Goal: Information Seeking & Learning: Learn about a topic

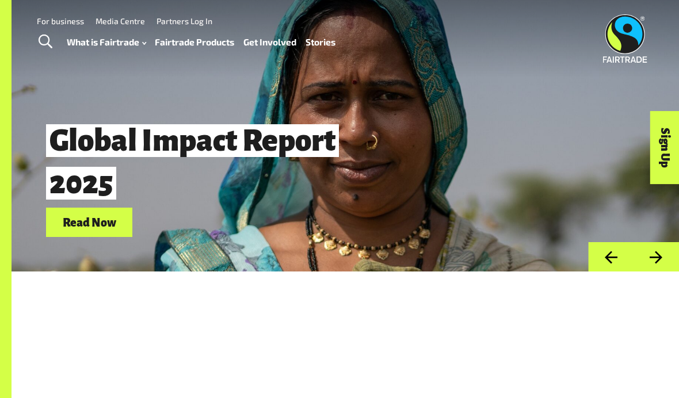
click at [47, 42] on span "Toggle Search" at bounding box center [46, 42] width 14 height 15
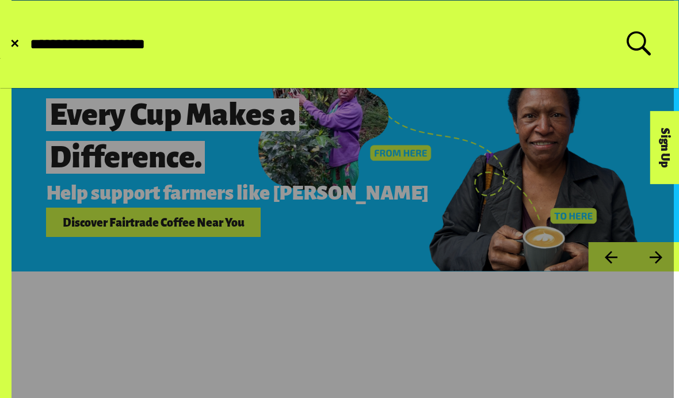
type input "**********"
click at [28, 44] on button "Submit Search" at bounding box center [28, 44] width 1 height 1
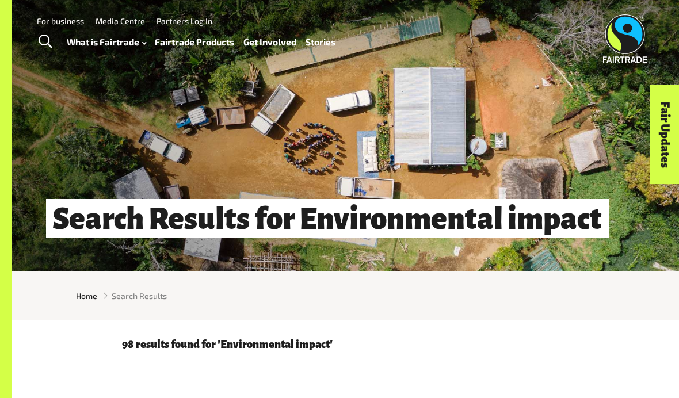
click at [44, 35] on span "Toggle Search" at bounding box center [46, 42] width 14 height 15
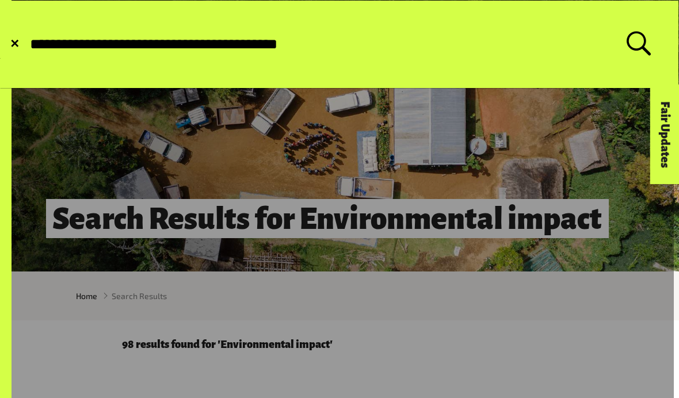
type input "**********"
click at [28, 44] on button "Submit Search" at bounding box center [28, 44] width 1 height 1
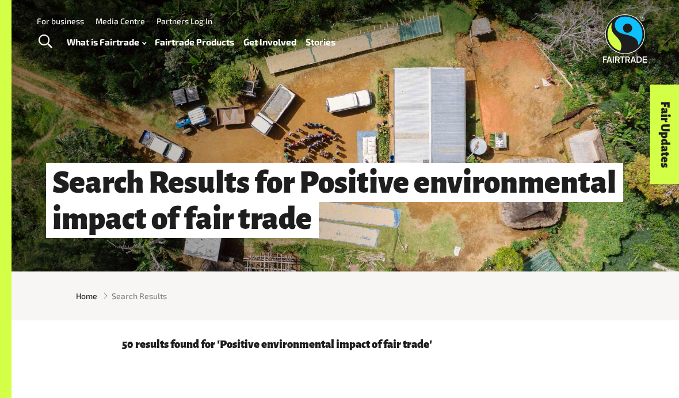
click at [43, 44] on span "Toggle Search" at bounding box center [46, 42] width 14 height 15
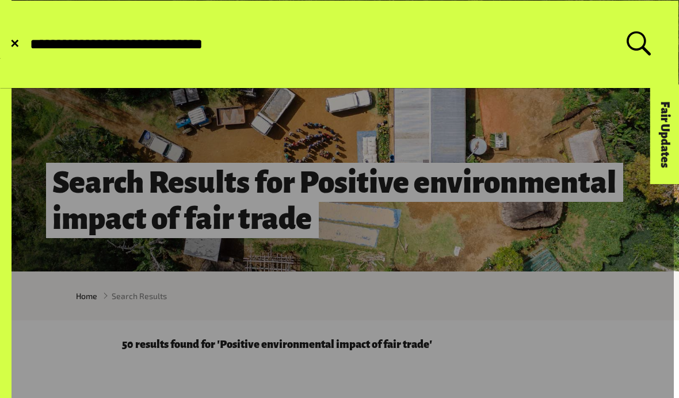
type input "**********"
click at [28, 44] on button "Submit Search" at bounding box center [28, 44] width 1 height 1
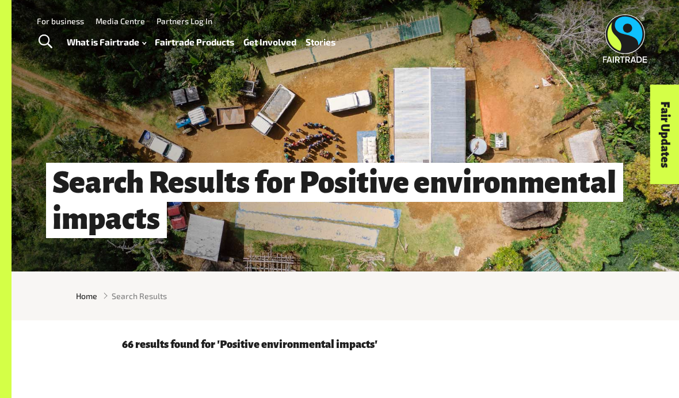
click at [44, 40] on span "Toggle Search" at bounding box center [46, 42] width 14 height 15
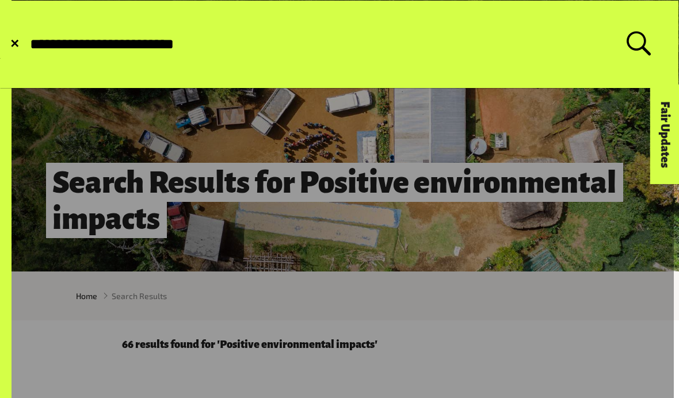
type input "**********"
click at [28, 44] on button "Submit Search" at bounding box center [28, 44] width 1 height 1
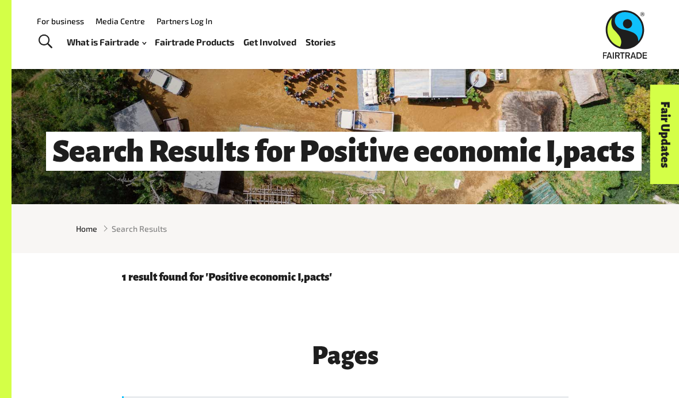
scroll to position [54, 0]
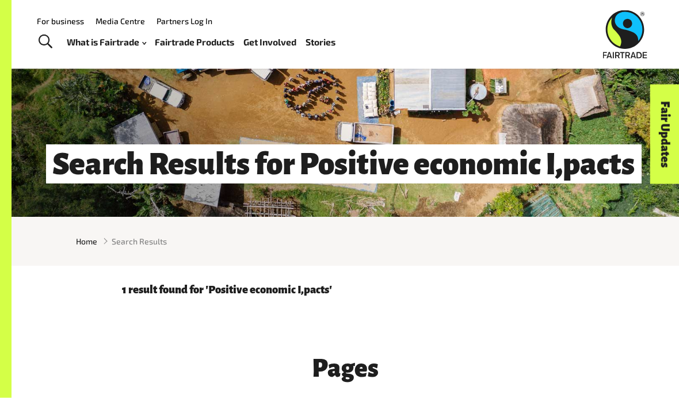
click at [56, 46] on link "Toggle Search" at bounding box center [45, 42] width 28 height 29
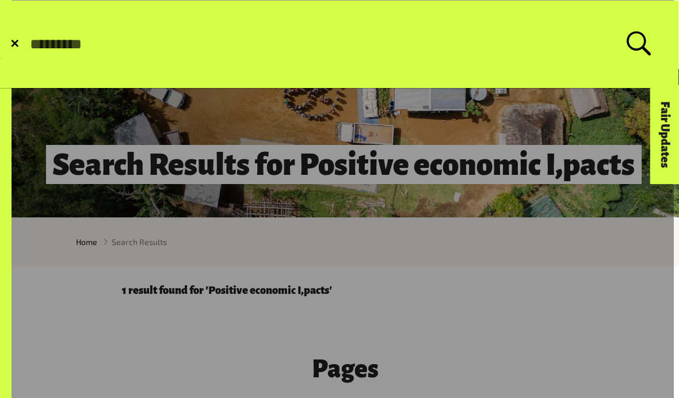
click at [98, 112] on link at bounding box center [337, 339] width 674 height 679
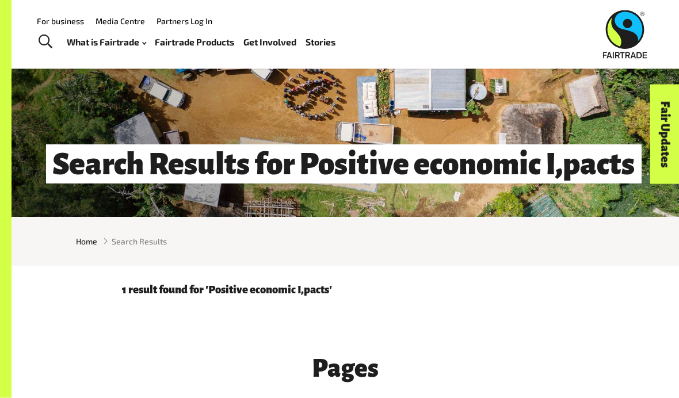
scroll to position [55, 0]
click at [101, 66] on link "How Fairtrade works" at bounding box center [121, 73] width 127 height 18
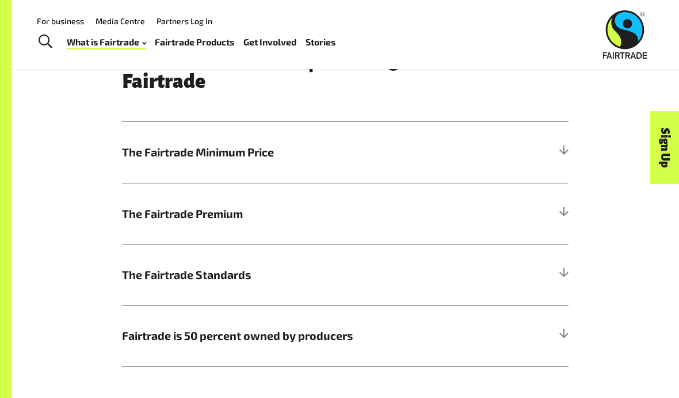
scroll to position [507, 0]
click at [483, 166] on h5 "The Fairtrade Minimum Price" at bounding box center [345, 153] width 446 height 61
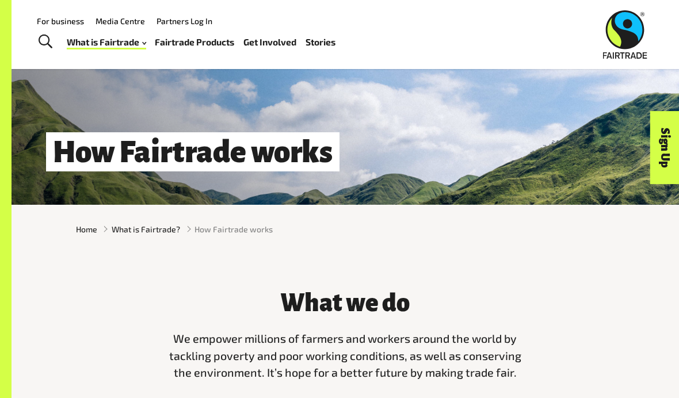
scroll to position [0, 0]
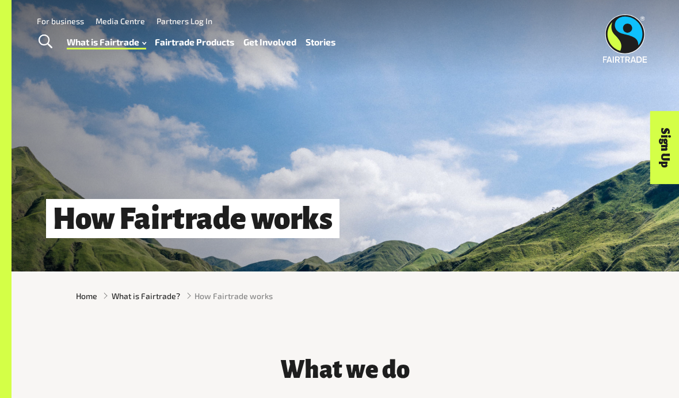
click at [212, 47] on link "Fairtrade Products" at bounding box center [194, 42] width 79 height 16
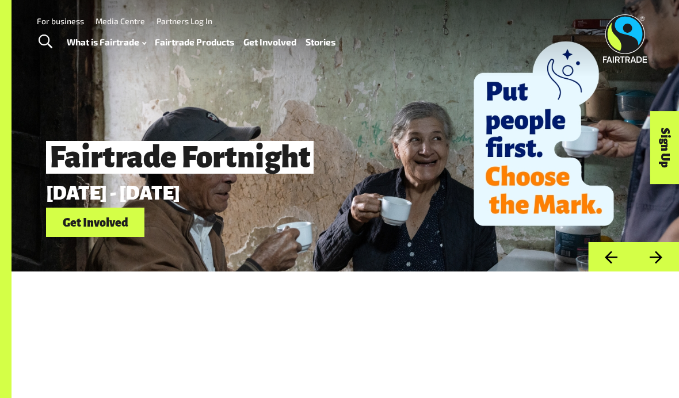
click at [51, 40] on span "Toggle Search" at bounding box center [46, 42] width 14 height 15
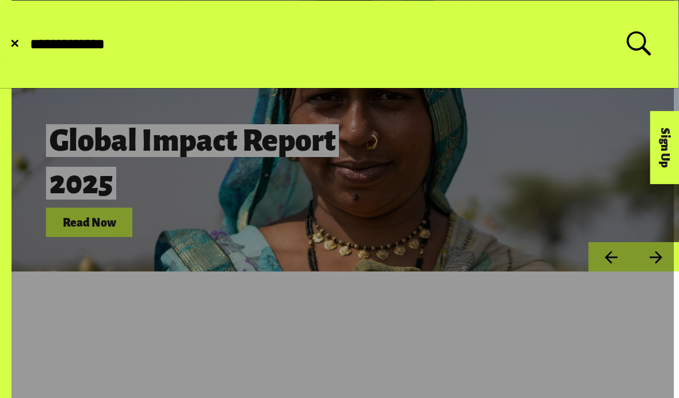
type input "**********"
click at [28, 44] on button "Submit Search" at bounding box center [28, 44] width 1 height 1
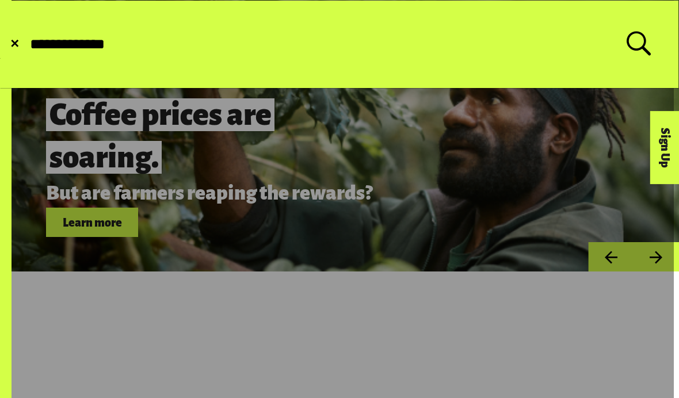
click at [28, 44] on button "Submit Search" at bounding box center [28, 44] width 1 height 1
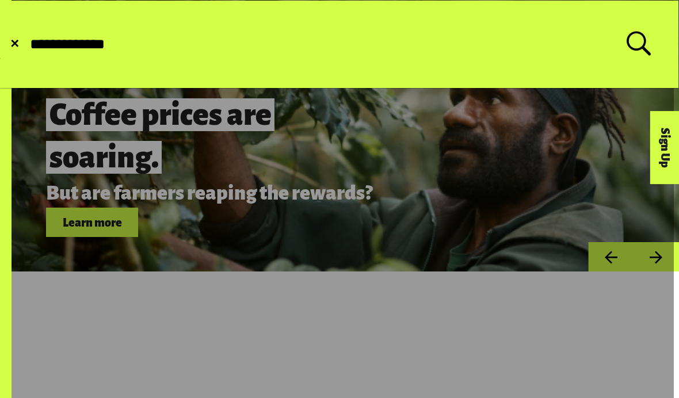
click at [28, 44] on button "Submit Search" at bounding box center [28, 44] width 1 height 1
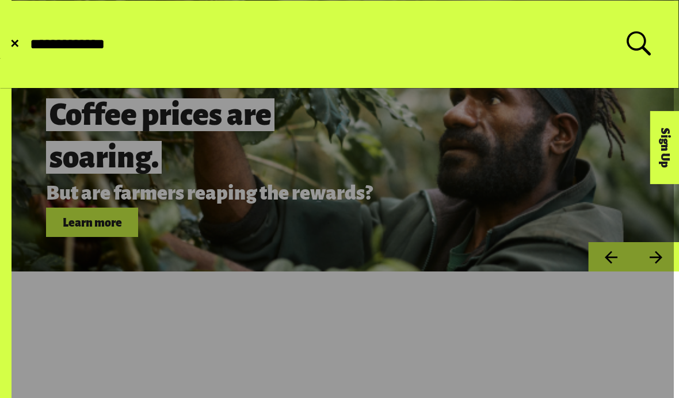
click at [28, 44] on button "Submit Search" at bounding box center [28, 44] width 1 height 1
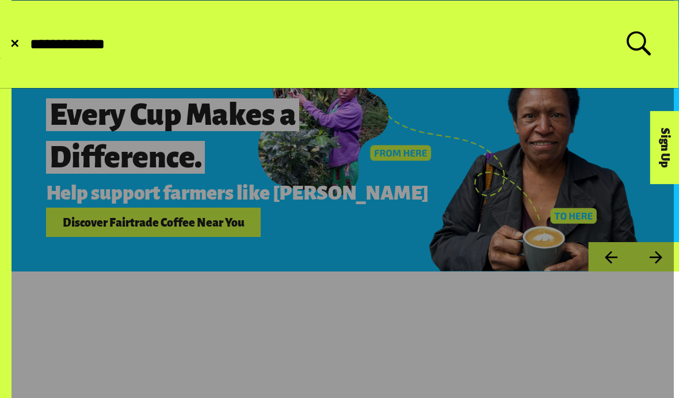
click at [28, 44] on button "Submit Search" at bounding box center [28, 44] width 1 height 1
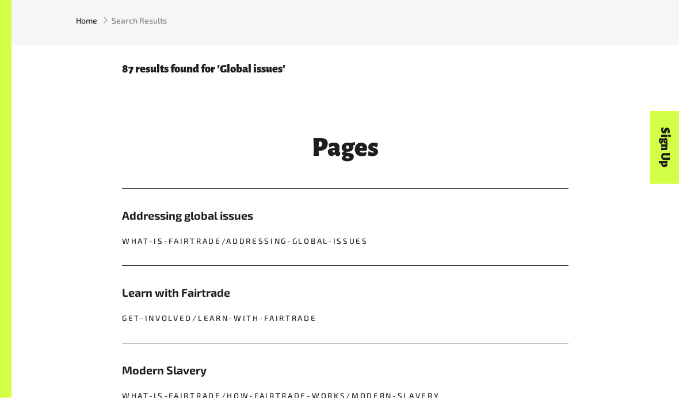
scroll to position [289, 0]
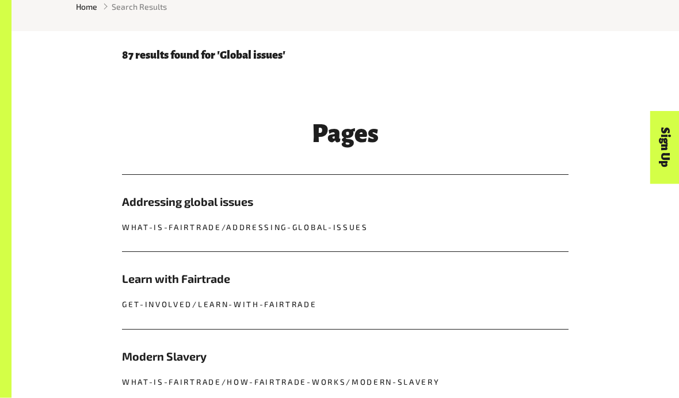
click at [151, 204] on h5 "Addressing global issues" at bounding box center [345, 202] width 446 height 17
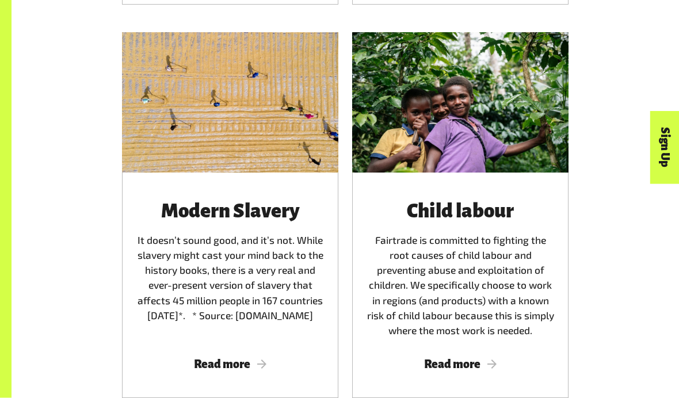
scroll to position [1519, 0]
click at [439, 358] on span "Read more" at bounding box center [460, 364] width 189 height 13
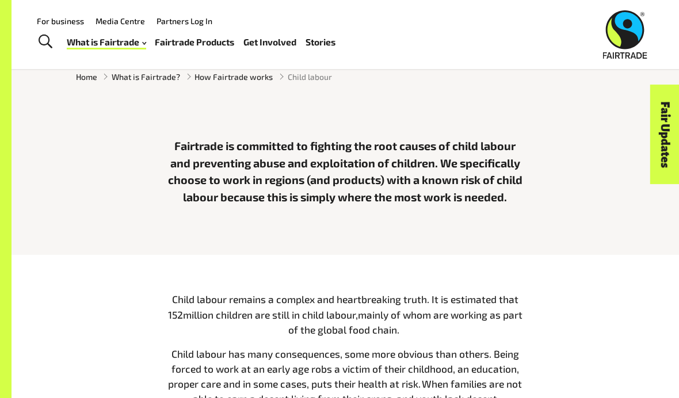
scroll to position [217, 0]
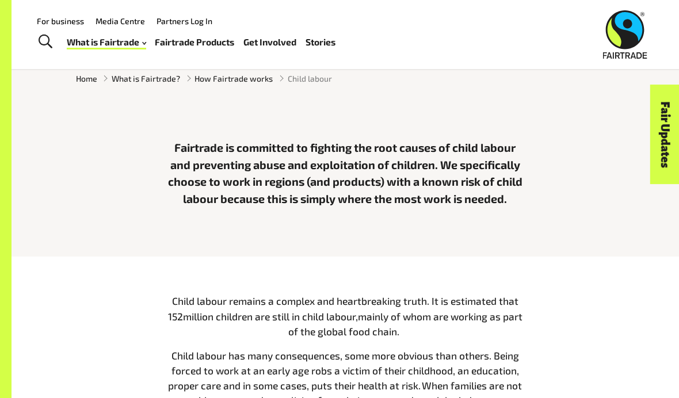
click at [168, 39] on link "Fairtrade Products" at bounding box center [194, 42] width 79 height 16
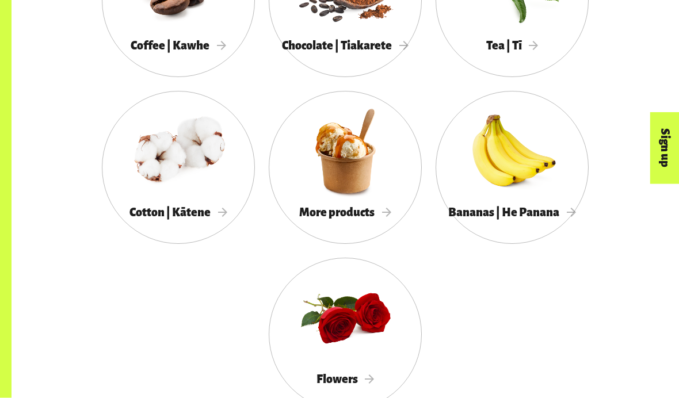
scroll to position [1039, 0]
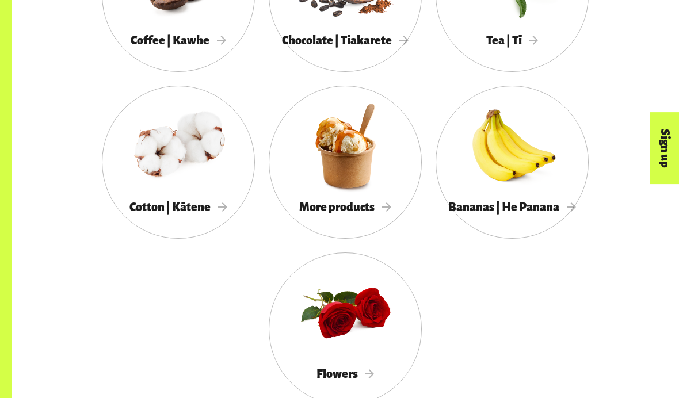
click at [368, 185] on div at bounding box center [345, 146] width 153 height 100
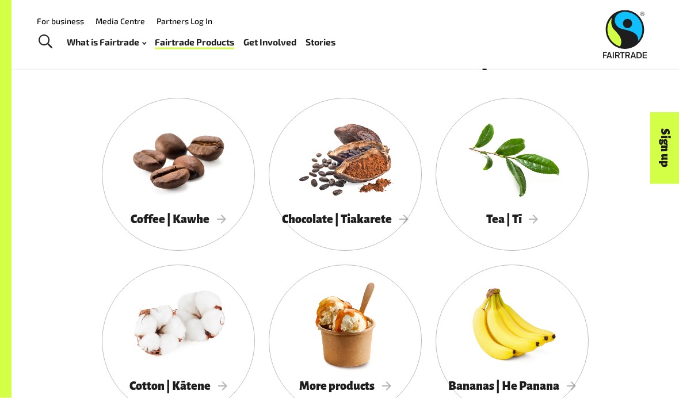
scroll to position [870, 0]
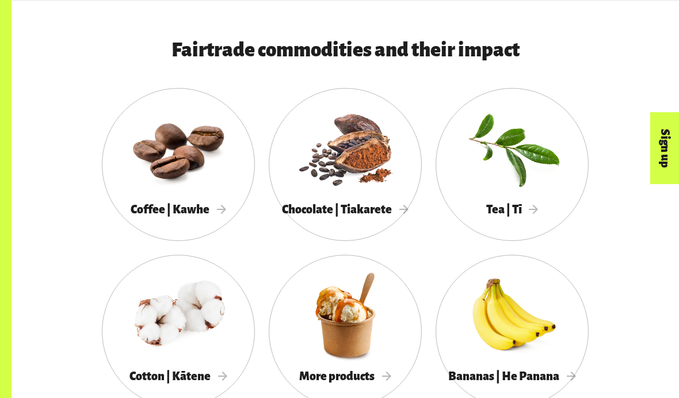
click at [471, 338] on div at bounding box center [511, 315] width 153 height 100
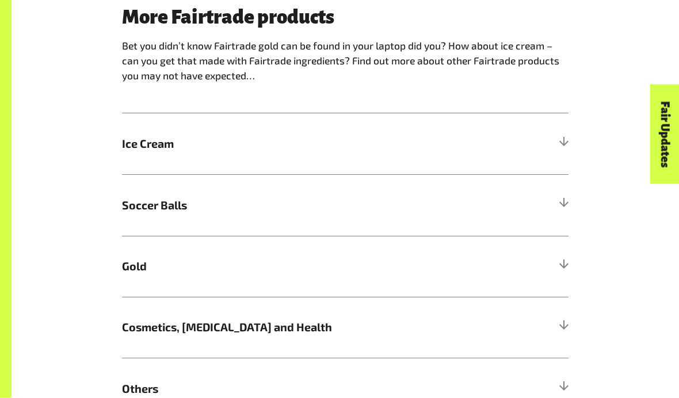
scroll to position [641, 0]
click at [538, 139] on h5 "Ice Cream" at bounding box center [345, 143] width 446 height 61
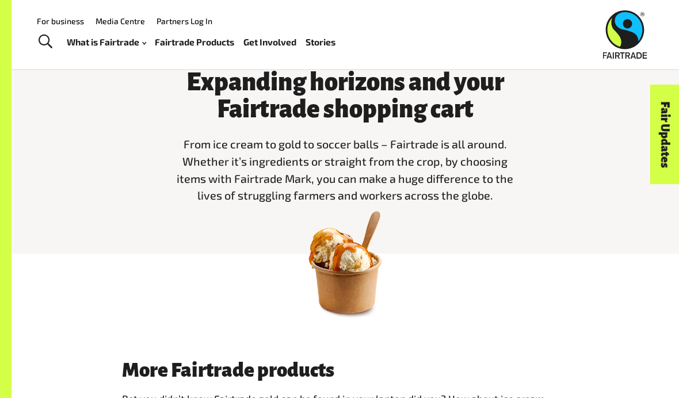
scroll to position [272, 0]
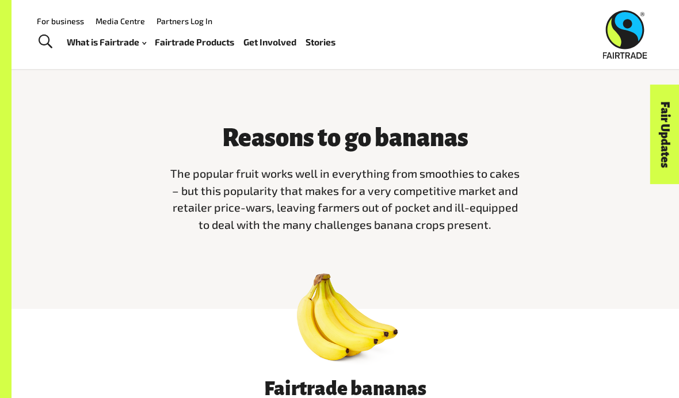
scroll to position [240, 0]
